Goal: Information Seeking & Learning: Understand process/instructions

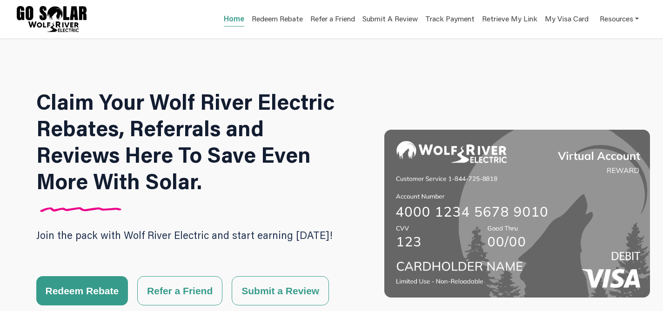
click at [653, 0] on html "Home Redeem Rebate Refer a Friend Submit A Review Track Payment Retrieve My Lin…" at bounding box center [331, 155] width 663 height 311
click at [624, 22] on link "Resources" at bounding box center [618, 18] width 39 height 18
click at [608, 57] on div "Referral FAQs" at bounding box center [605, 55] width 59 height 11
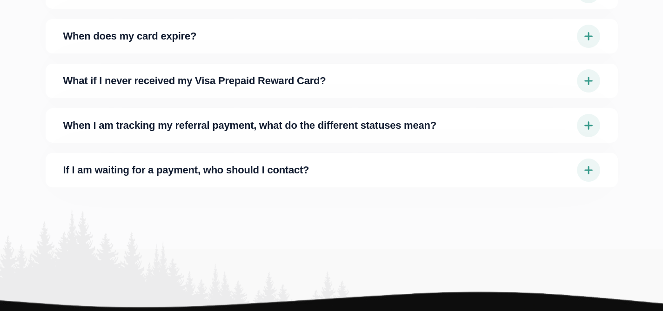
scroll to position [365, 0]
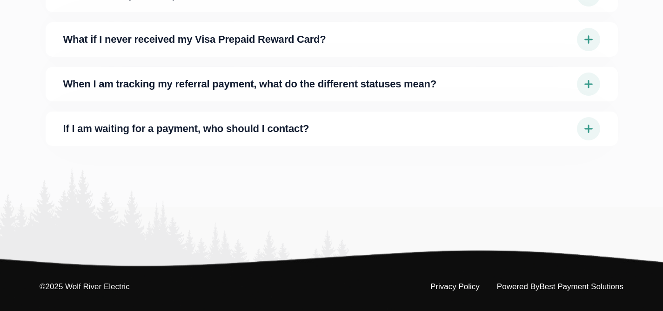
click at [578, 117] on img at bounding box center [588, 128] width 23 height 23
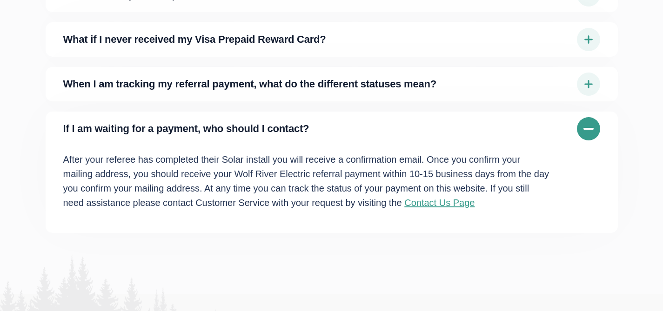
click at [589, 84] on img at bounding box center [588, 84] width 23 height 23
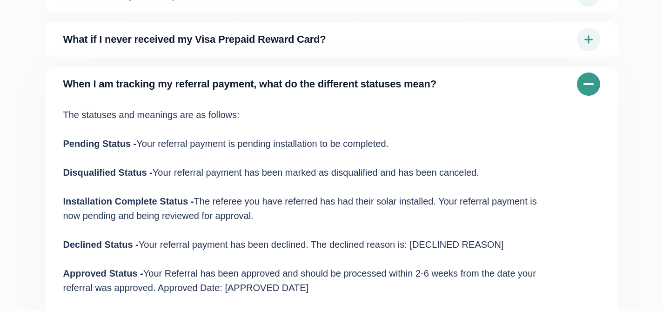
click at [587, 41] on img at bounding box center [588, 39] width 23 height 23
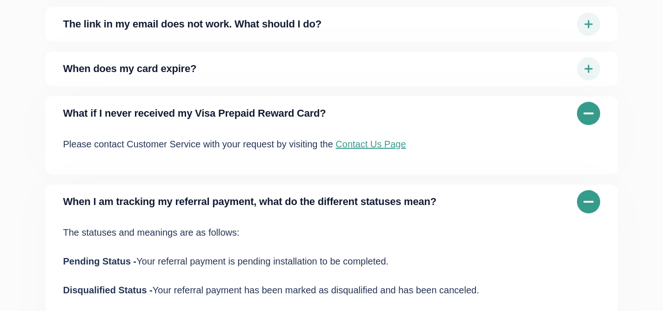
scroll to position [208, 0]
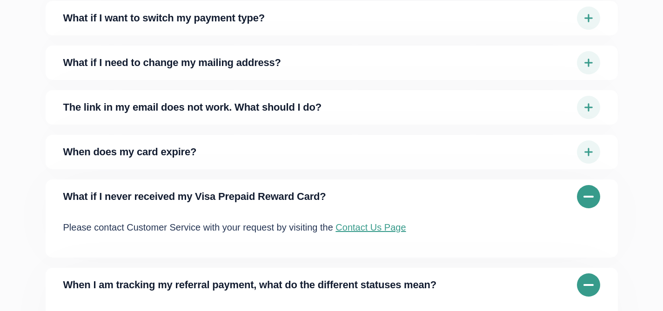
click at [592, 154] on img at bounding box center [588, 151] width 23 height 23
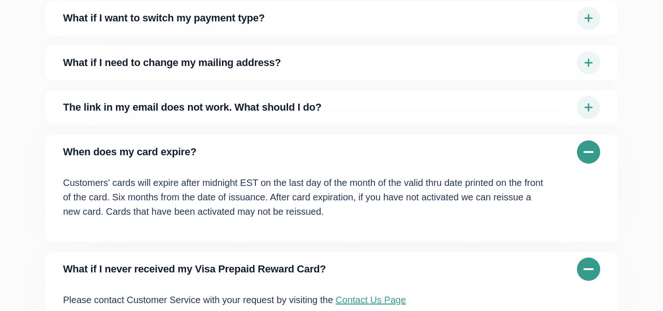
click at [585, 102] on img at bounding box center [588, 107] width 23 height 23
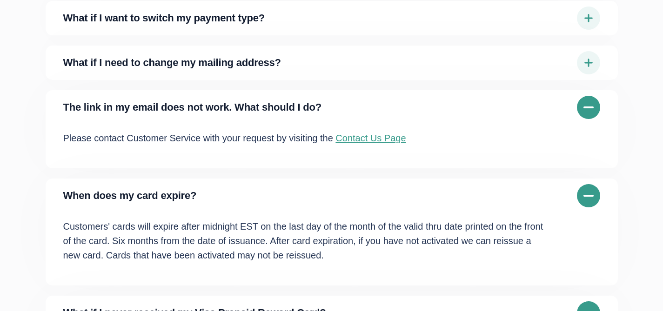
click at [582, 54] on img at bounding box center [588, 62] width 23 height 23
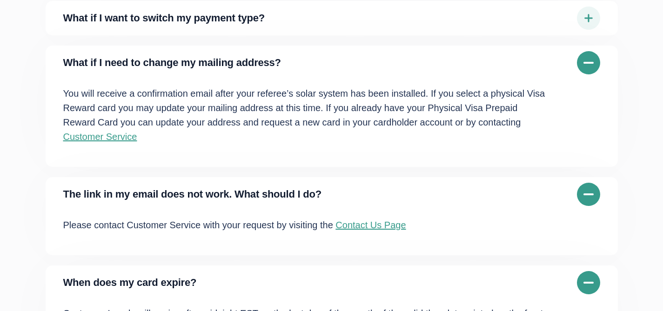
click at [584, 18] on img at bounding box center [588, 18] width 23 height 23
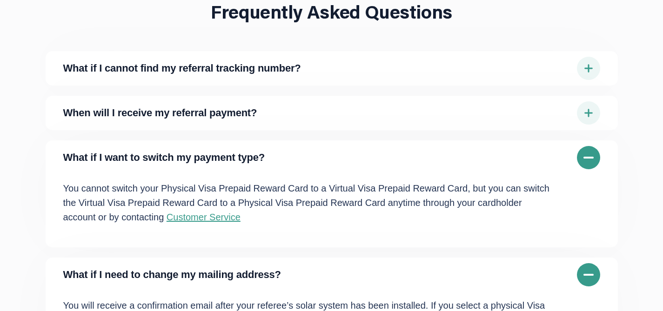
scroll to position [20, 0]
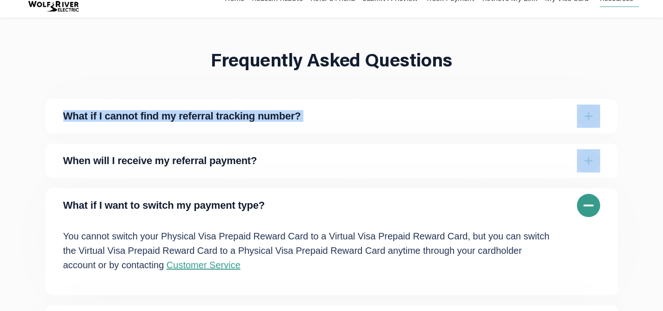
drag, startPoint x: 660, startPoint y: 61, endPoint x: 660, endPoint y: 151, distance: 90.2
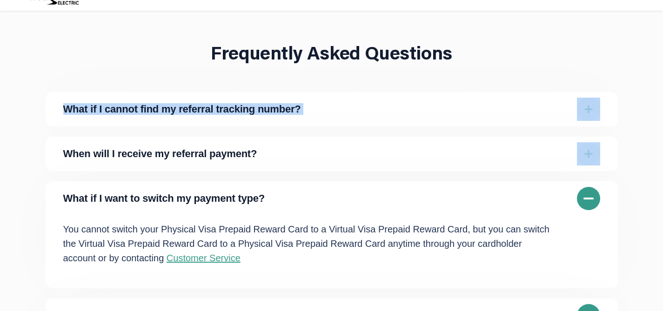
scroll to position [0, 0]
